Goal: Information Seeking & Learning: Compare options

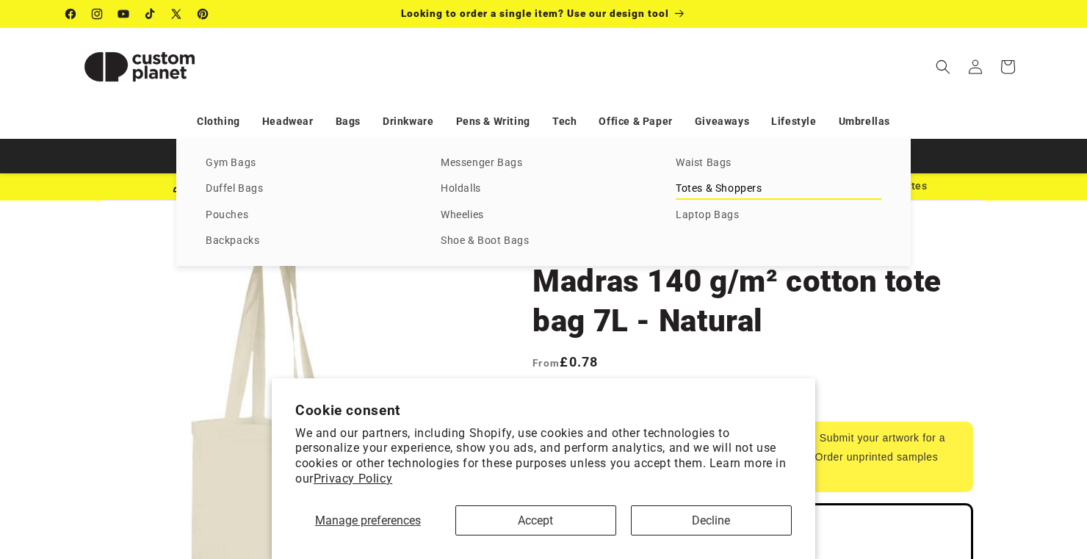
click at [715, 186] on link "Totes & Shoppers" at bounding box center [779, 189] width 206 height 20
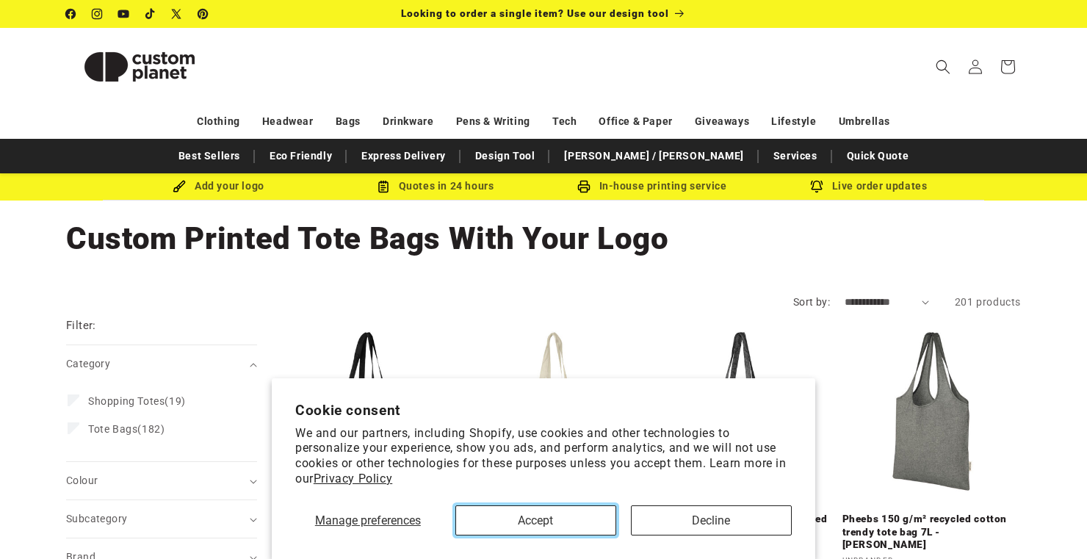
click at [579, 518] on button "Accept" at bounding box center [535, 520] width 161 height 30
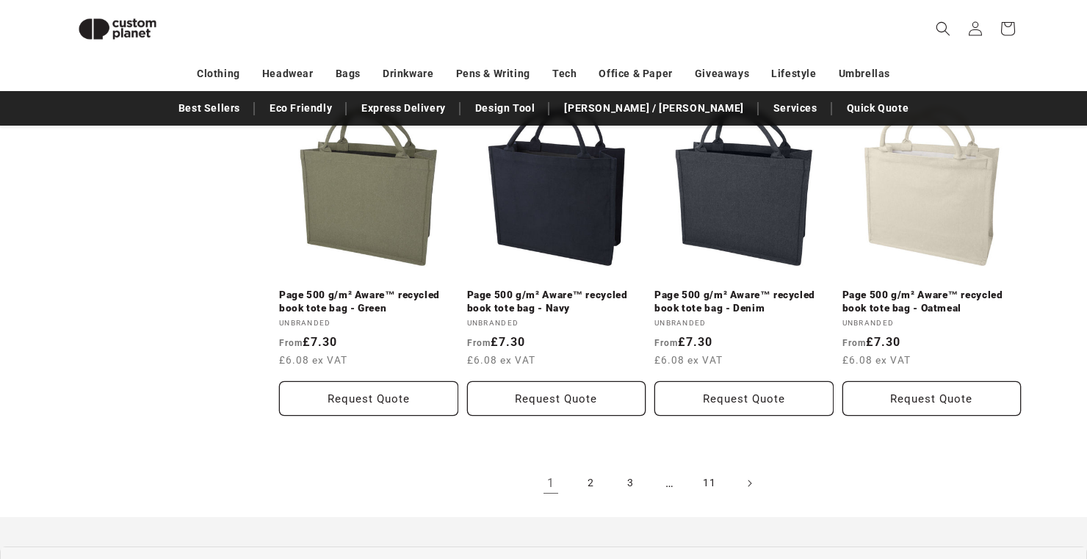
scroll to position [1624, 0]
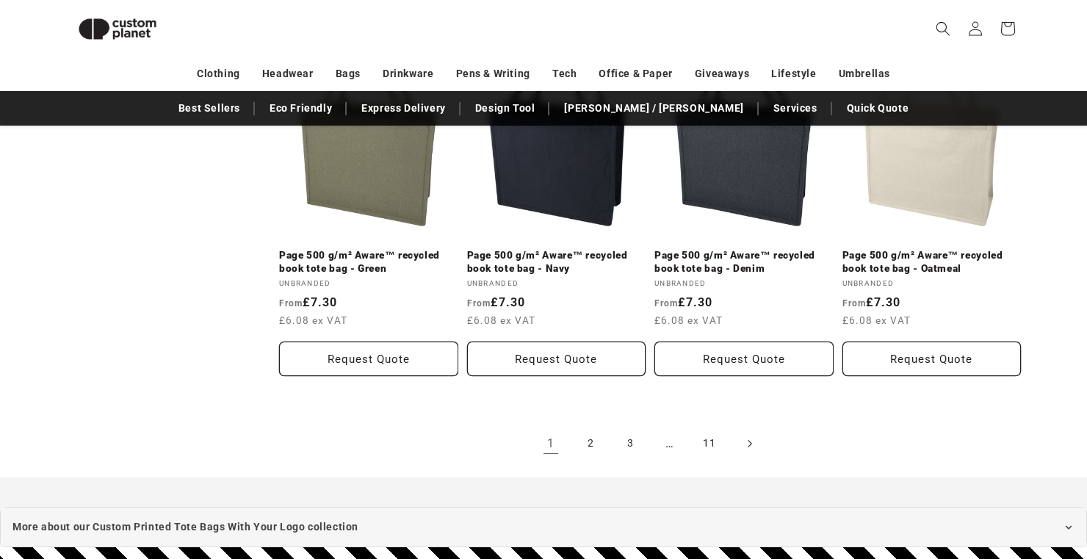
click at [749, 435] on icon "Next page" at bounding box center [750, 442] width 4 height 15
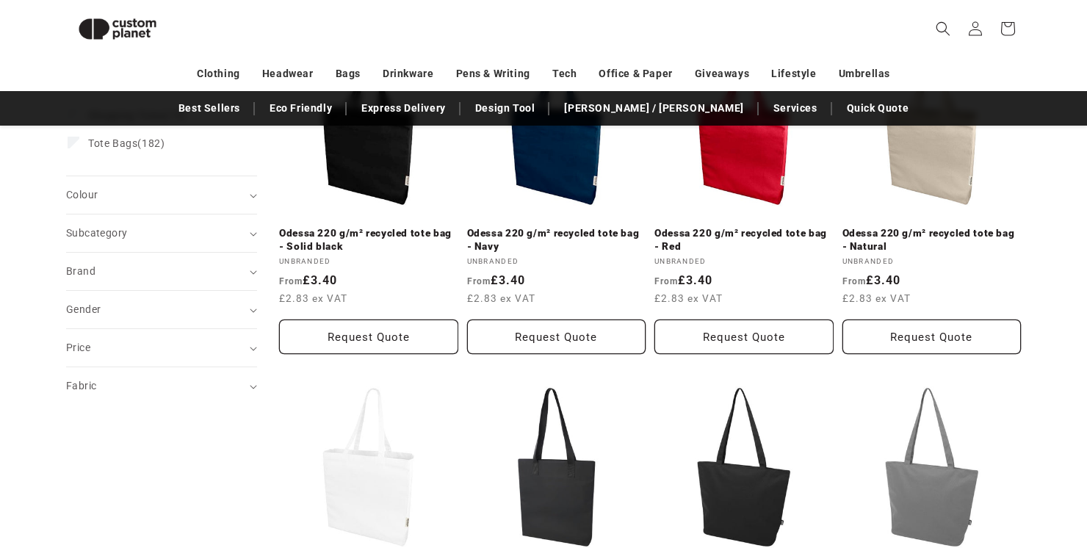
scroll to position [272, 0]
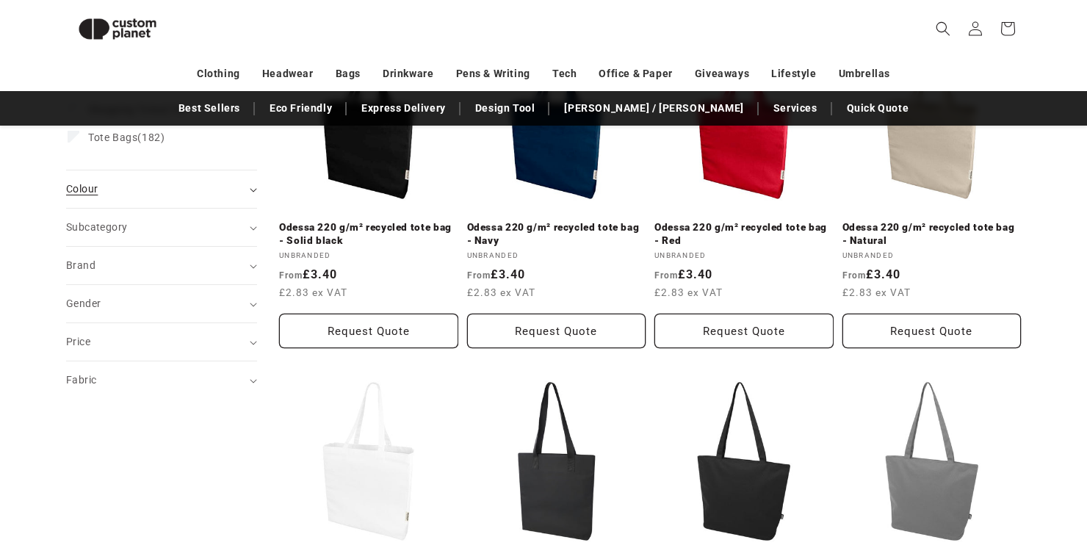
click at [176, 182] on div "Colour (0)" at bounding box center [155, 188] width 178 height 15
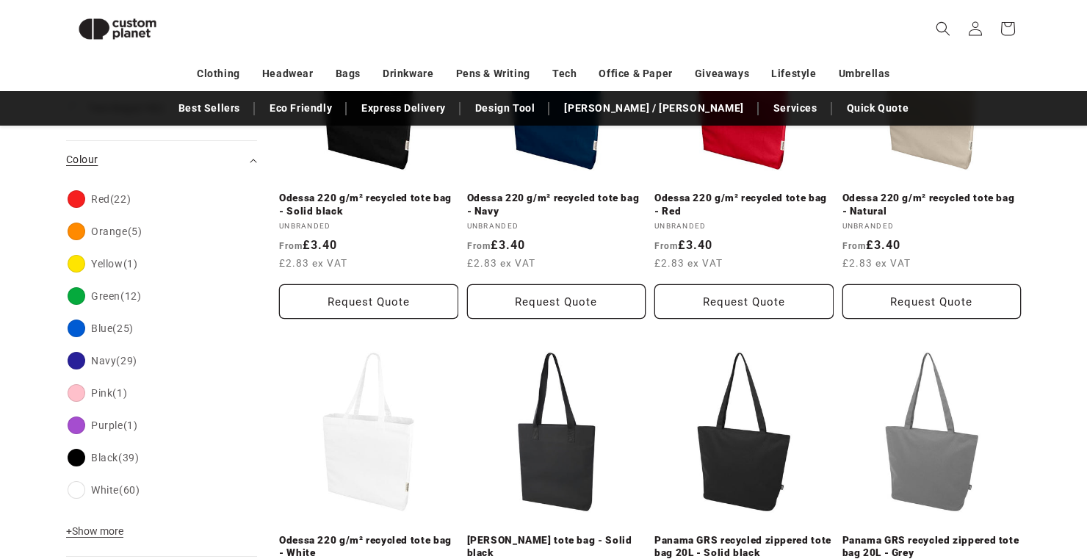
scroll to position [330, 0]
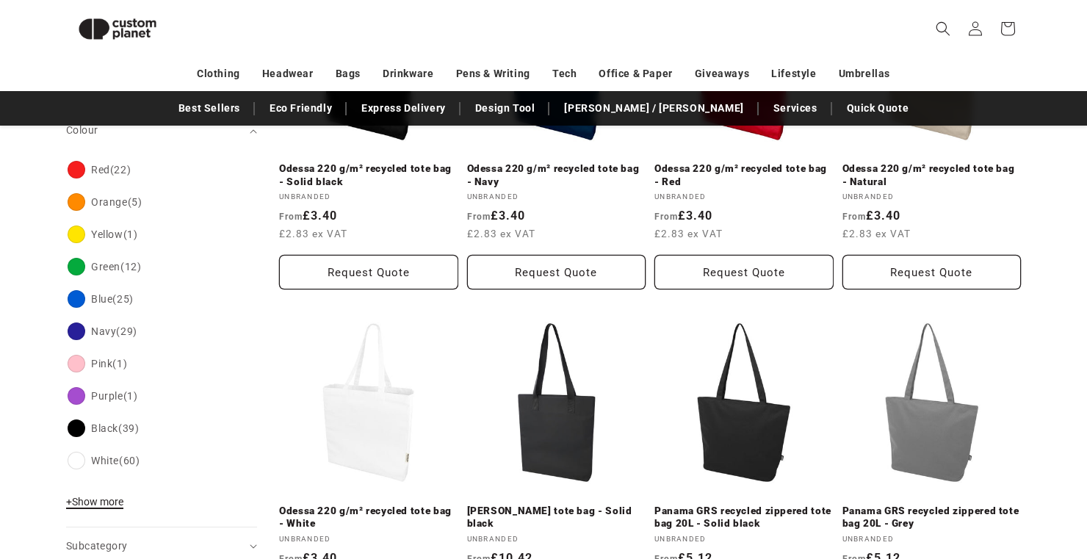
click at [118, 502] on span "+ Show more" at bounding box center [94, 502] width 57 height 12
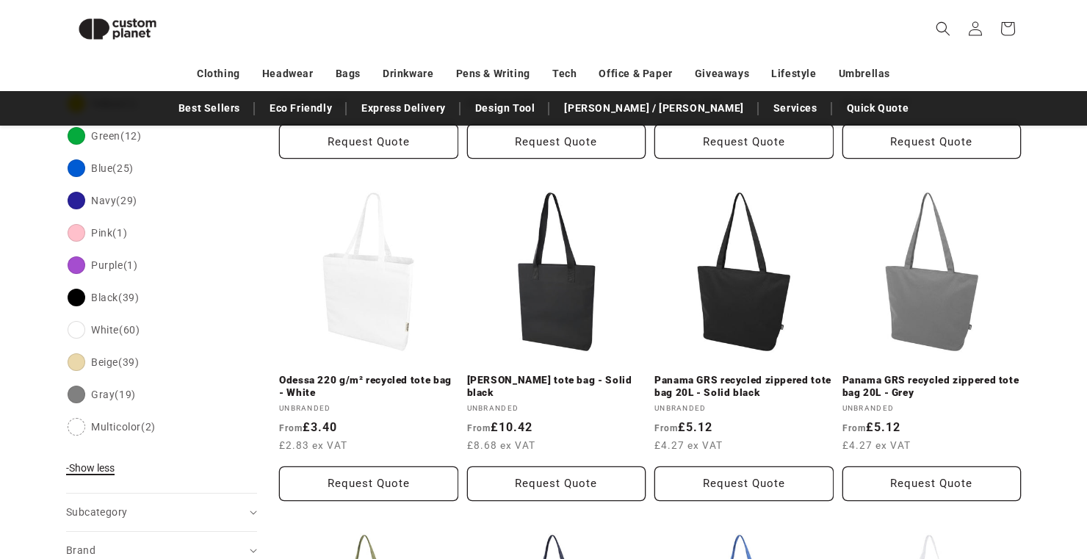
scroll to position [507, 0]
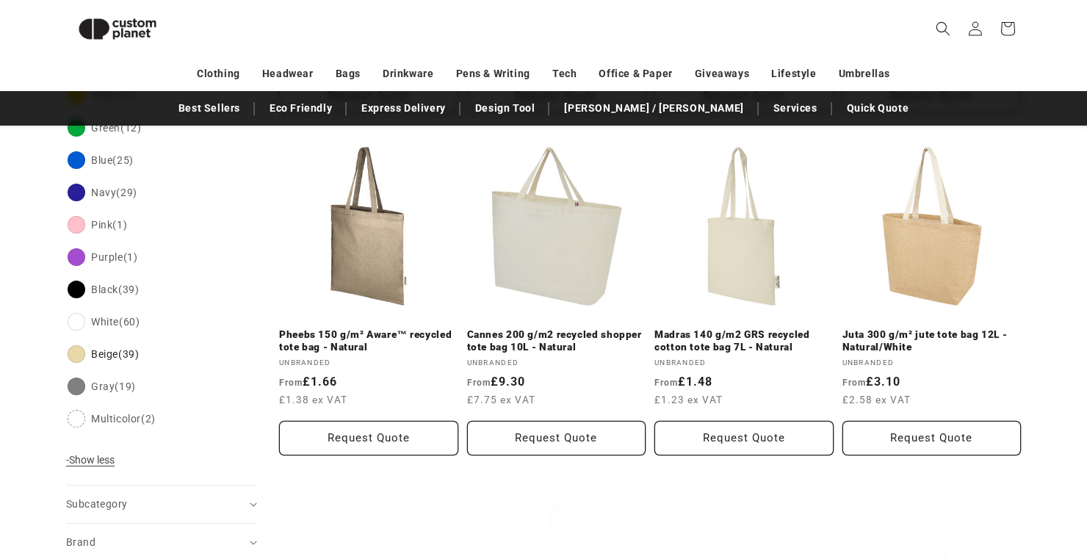
scroll to position [219, 0]
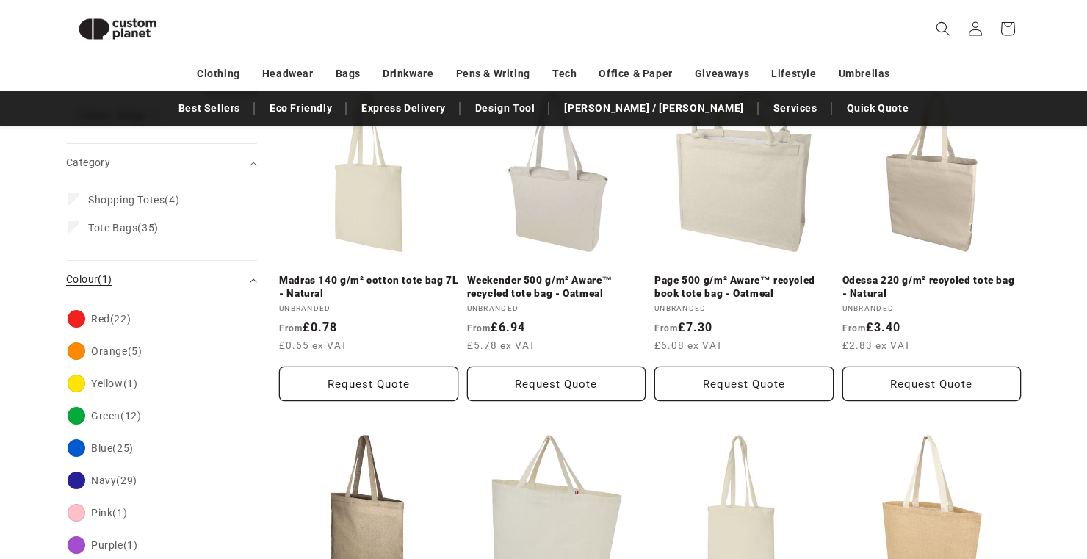
click at [251, 277] on summary "Colour (1)" at bounding box center [161, 279] width 191 height 37
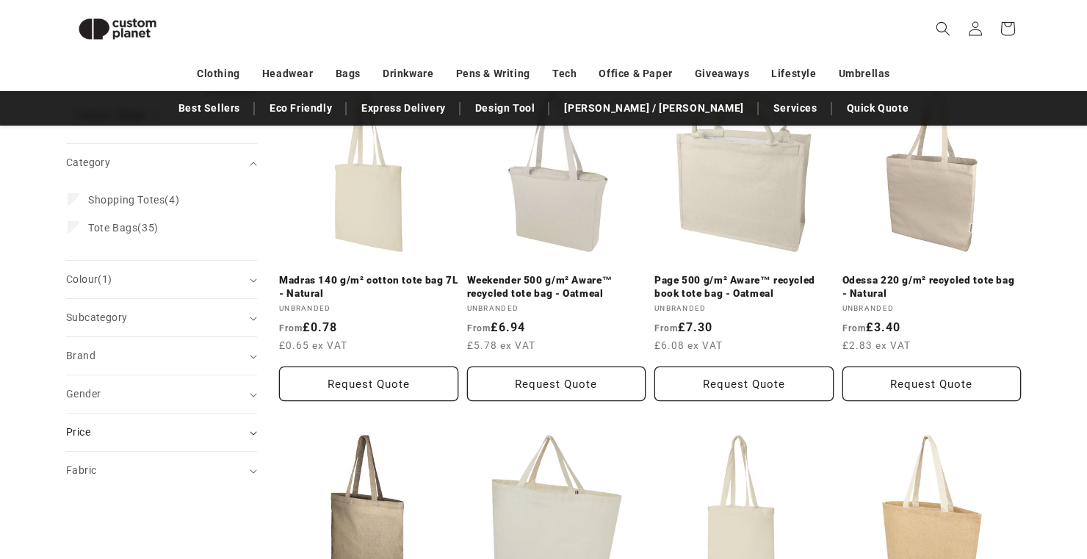
click at [125, 438] on div "Price" at bounding box center [155, 431] width 178 height 15
click at [209, 510] on input "To" at bounding box center [211, 512] width 83 height 33
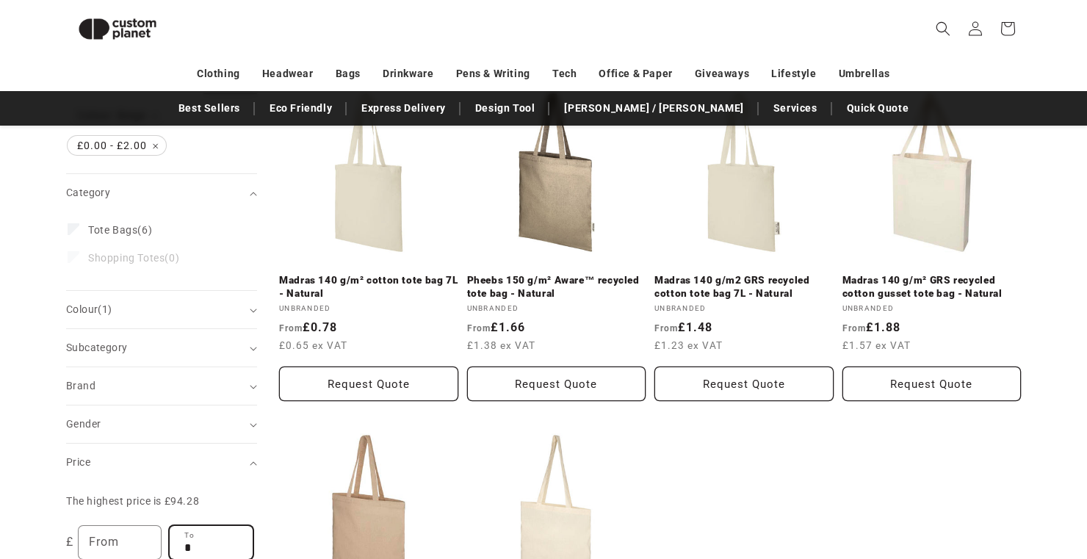
type input "*"
click at [244, 251] on li "Shopping Totes (0) Shopping Totes (0 products)" at bounding box center [157, 258] width 179 height 28
